Goal: Book appointment/travel/reservation

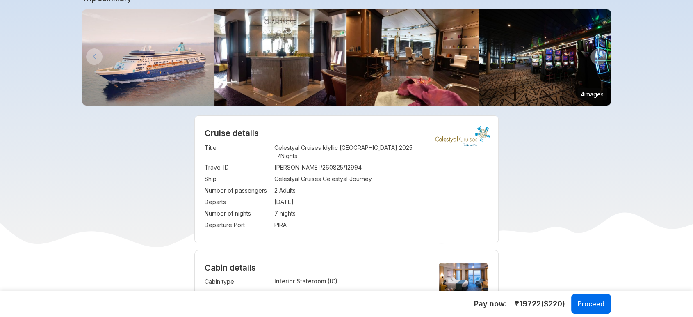
scroll to position [91, 0]
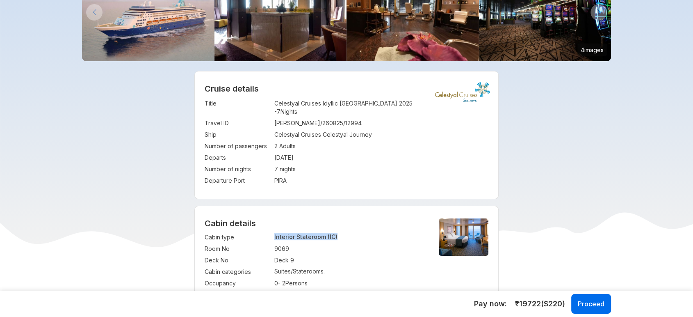
copy tr ": Interior Stateroom (IC)"
drag, startPoint x: 344, startPoint y: 223, endPoint x: 269, endPoint y: 225, distance: 75.9
click at [269, 231] on tr "Cabin type : Interior Stateroom (IC)" at bounding box center [315, 236] width 221 height 11
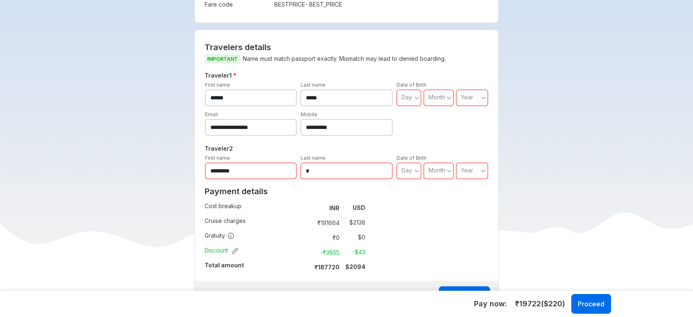
scroll to position [273, 0]
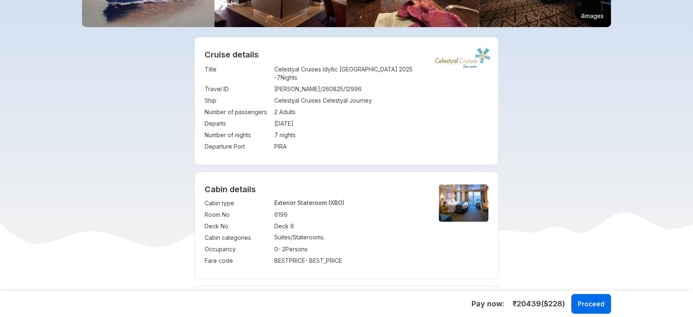
scroll to position [273, 0]
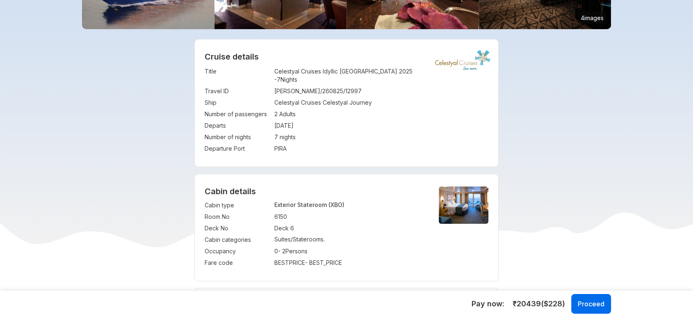
scroll to position [137, 0]
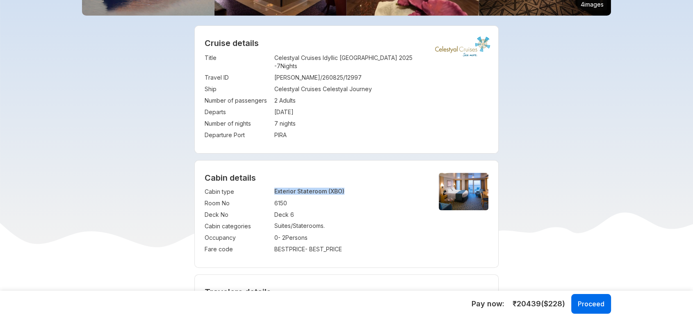
copy tr ": Exterior Stateroom (XBO)"
drag, startPoint x: 347, startPoint y: 181, endPoint x: 269, endPoint y: 187, distance: 78.1
click at [269, 187] on tr "Cabin type : Exterior Stateroom (XBO)" at bounding box center [315, 191] width 221 height 11
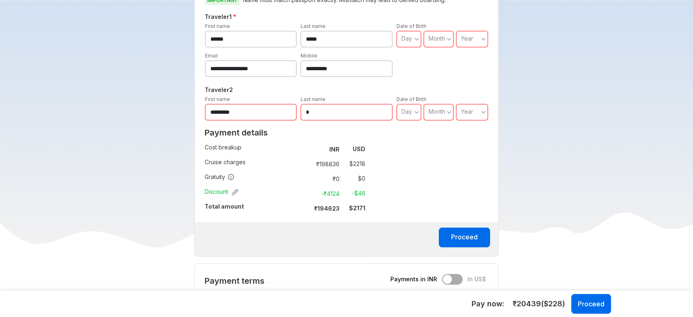
scroll to position [456, 0]
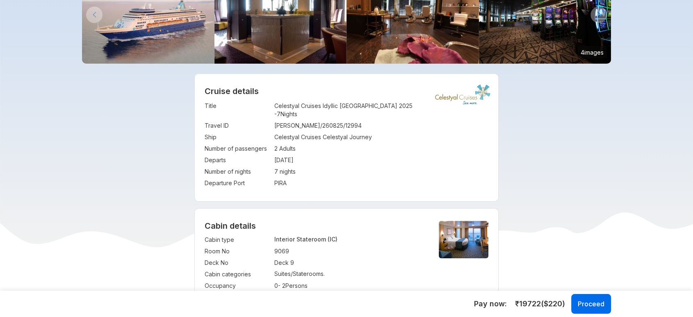
scroll to position [137, 0]
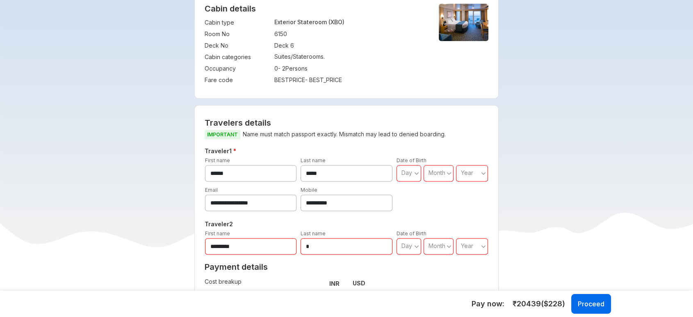
scroll to position [319, 0]
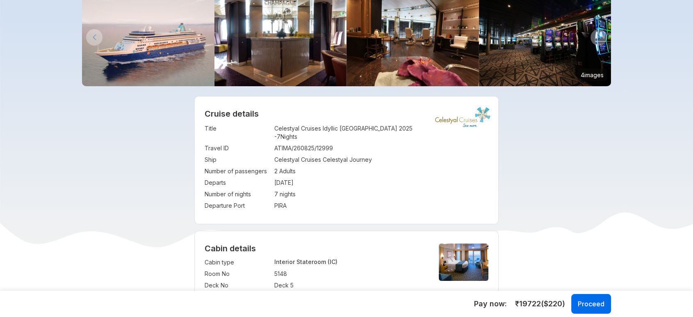
scroll to position [182, 0]
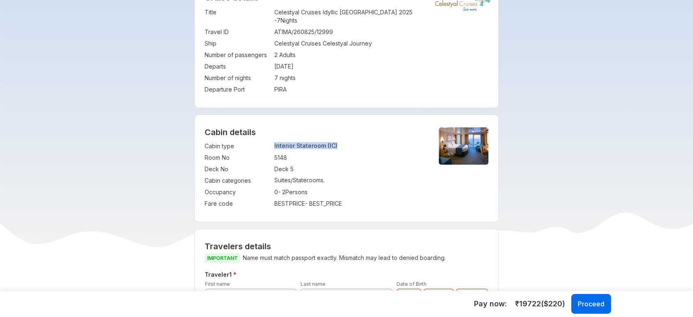
copy tr "Interior Stateroom (IC)"
drag, startPoint x: 359, startPoint y: 137, endPoint x: 270, endPoint y: 136, distance: 88.6
click at [270, 140] on tr "Cabin type : Interior Stateroom (IC)" at bounding box center [315, 145] width 221 height 11
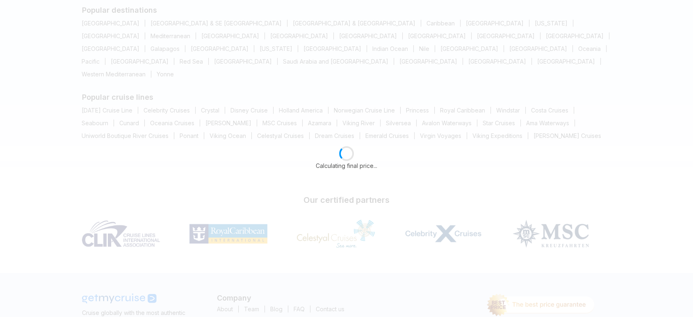
scroll to position [0, 0]
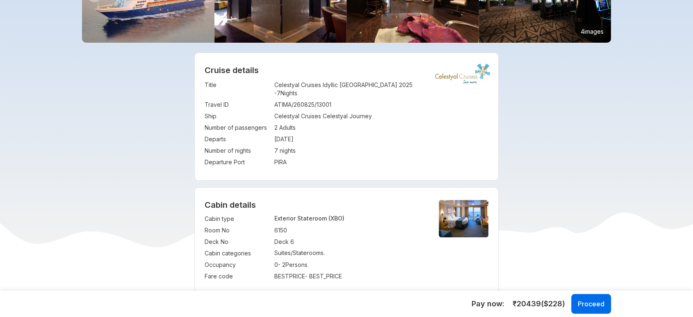
scroll to position [137, 0]
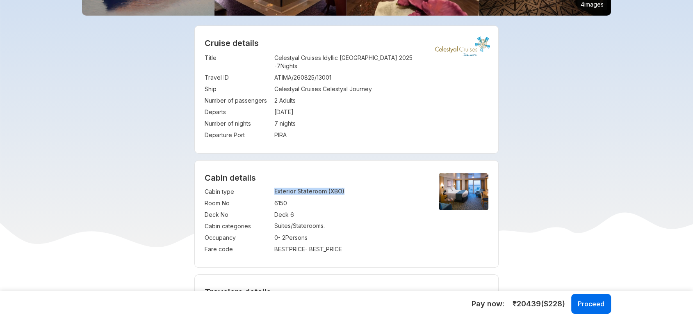
copy tr "Exterior Stateroom (XBO)"
drag, startPoint x: 348, startPoint y: 185, endPoint x: 270, endPoint y: 183, distance: 77.9
click at [270, 186] on tr "Cabin type : Exterior Stateroom (XBO)" at bounding box center [315, 191] width 221 height 11
